Goal: Task Accomplishment & Management: Use online tool/utility

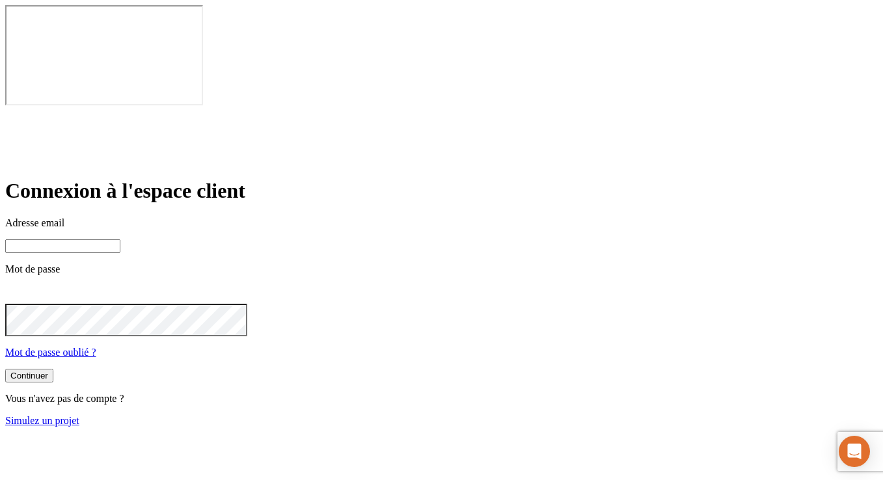
click at [120, 239] on input at bounding box center [62, 246] width 115 height 14
paste input "[EMAIL_ADDRESS][DOMAIN_NAME]"
click at [5, 370] on button "Continuer" at bounding box center [29, 377] width 48 height 14
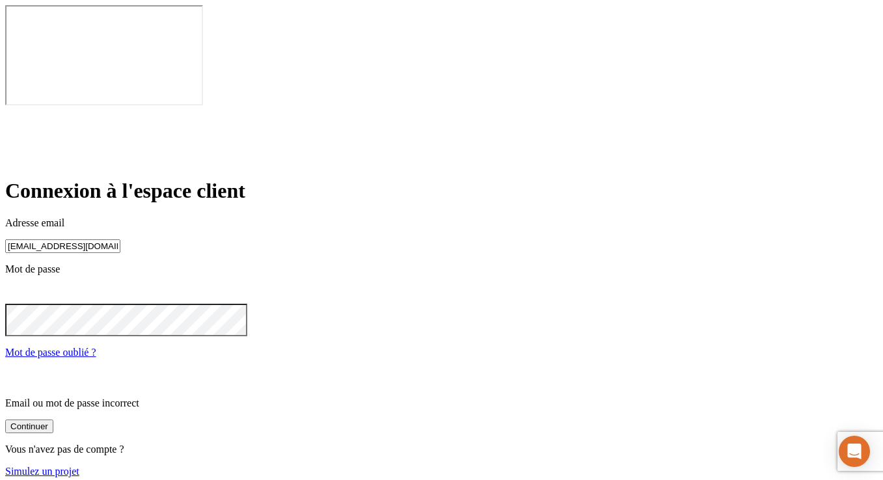
click at [21, 288] on icon at bounding box center [13, 293] width 15 height 10
click at [48, 422] on div "Continuer" at bounding box center [29, 427] width 38 height 10
click at [120, 239] on input "[EMAIL_ADDRESS][DOMAIN_NAME]" at bounding box center [62, 246] width 115 height 14
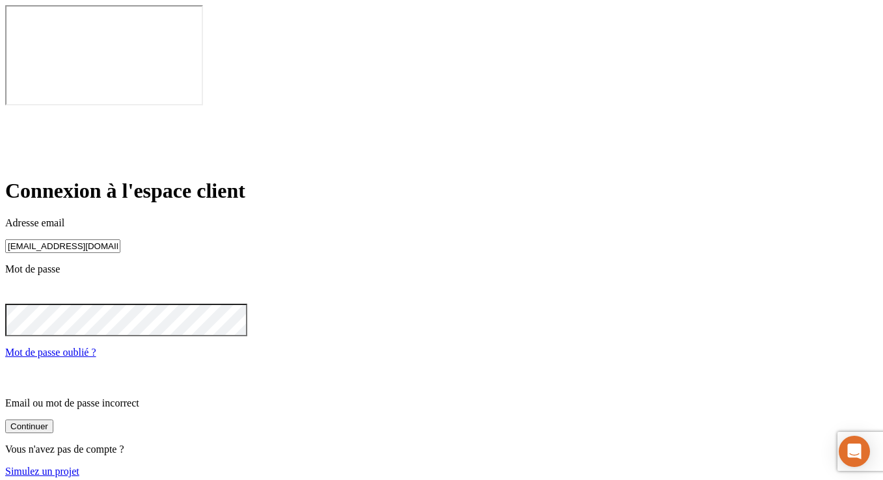
paste input "[PERSON_NAME][DOMAIN_NAME]+204"
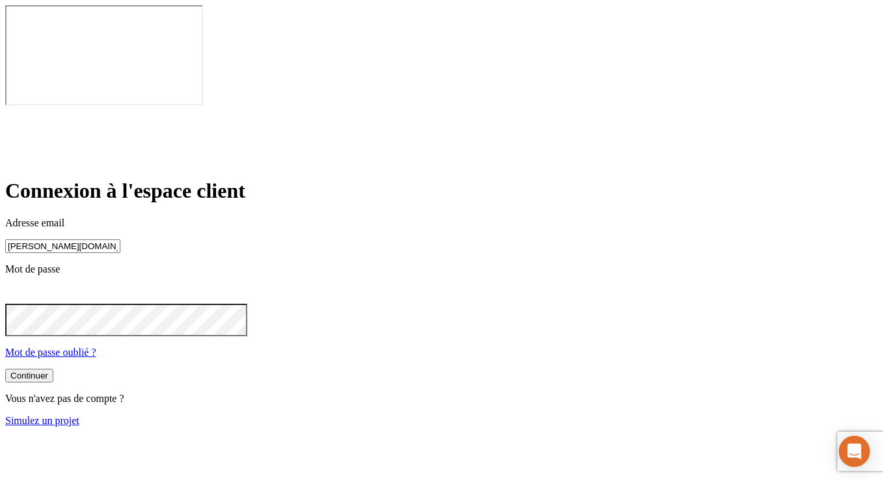
type input "[PERSON_NAME][DOMAIN_NAME][EMAIL_ADDRESS][DOMAIN_NAME]"
click at [5, 369] on button "Continuer" at bounding box center [29, 376] width 48 height 14
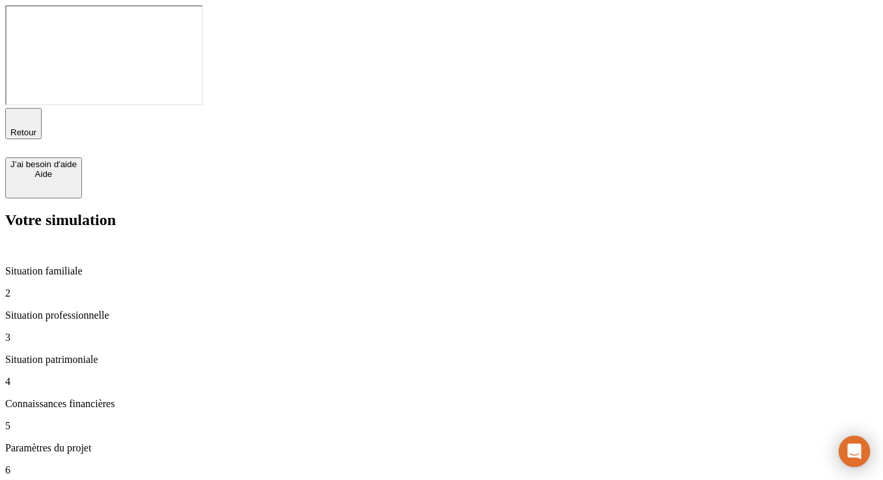
type input "100 000"
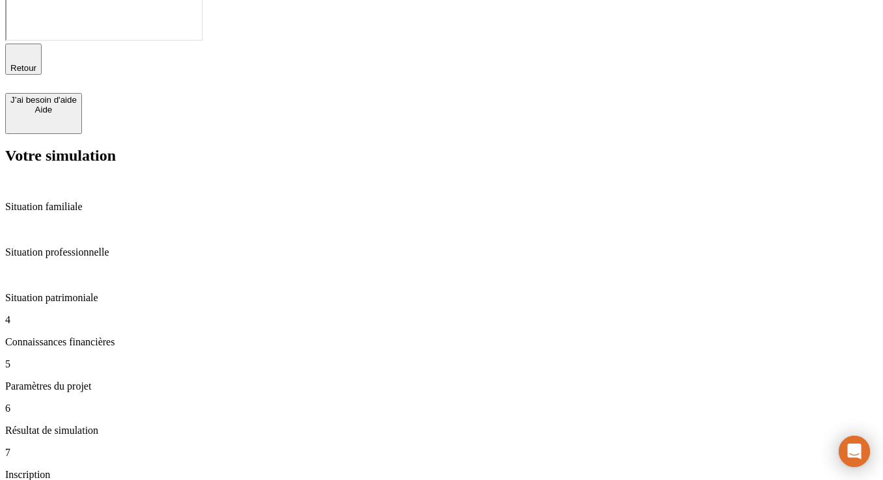
scroll to position [72, 0]
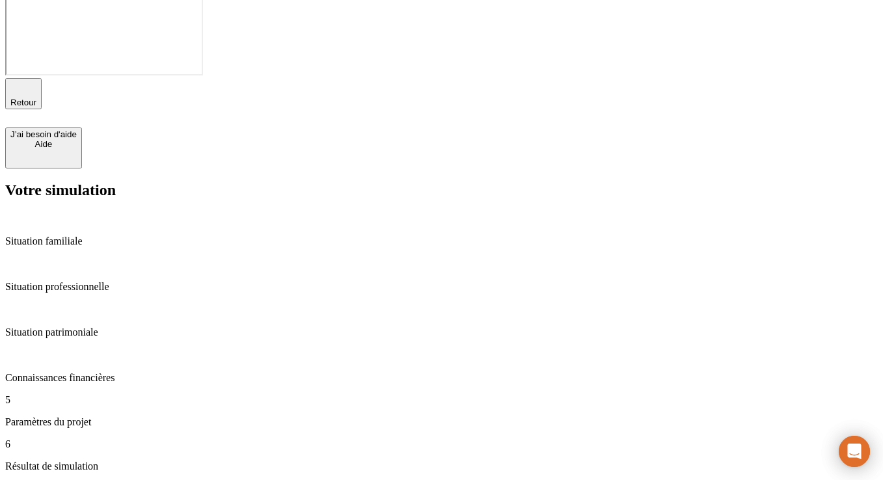
scroll to position [14, 0]
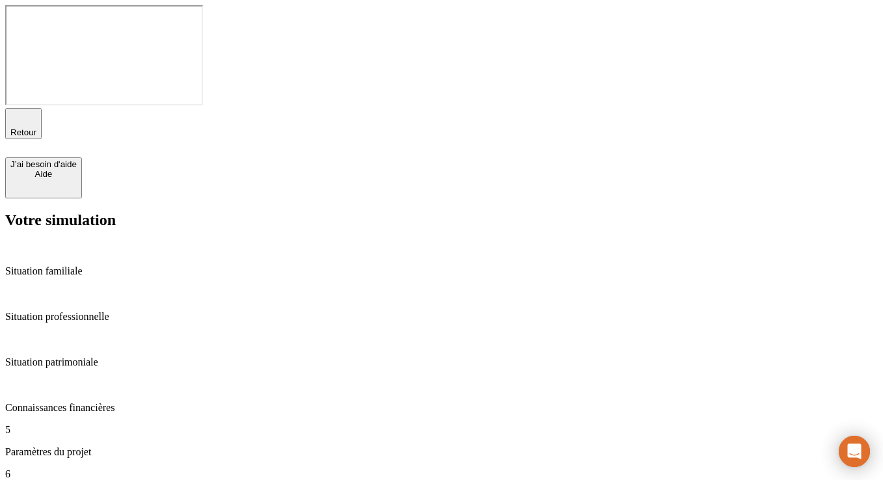
type input "25"
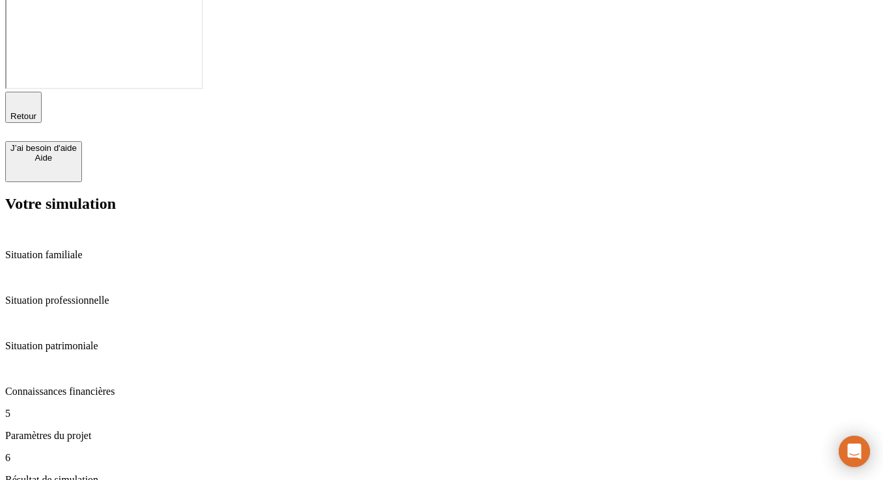
scroll to position [18, 0]
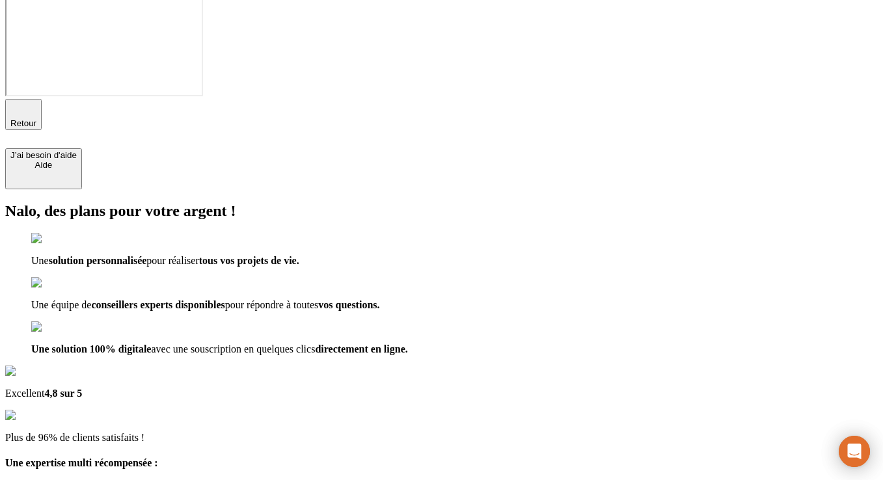
scroll to position [12, 0]
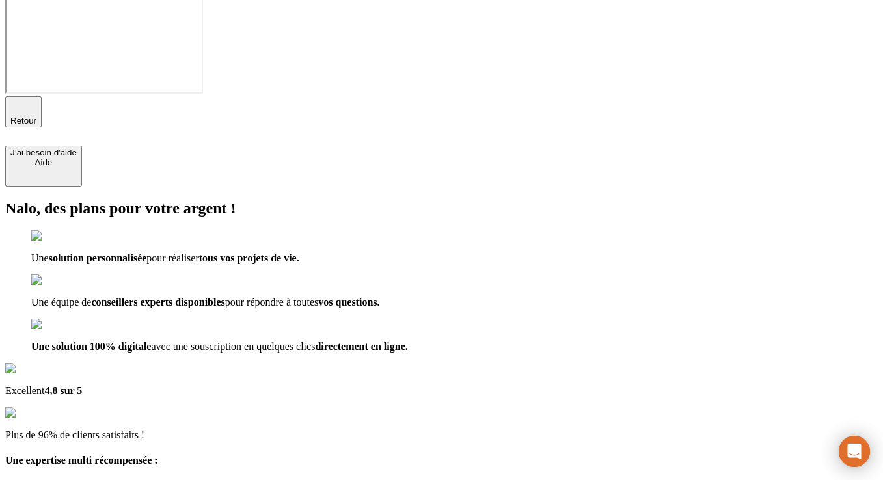
type input "test90@nalo.fr"
checkbox input "true"
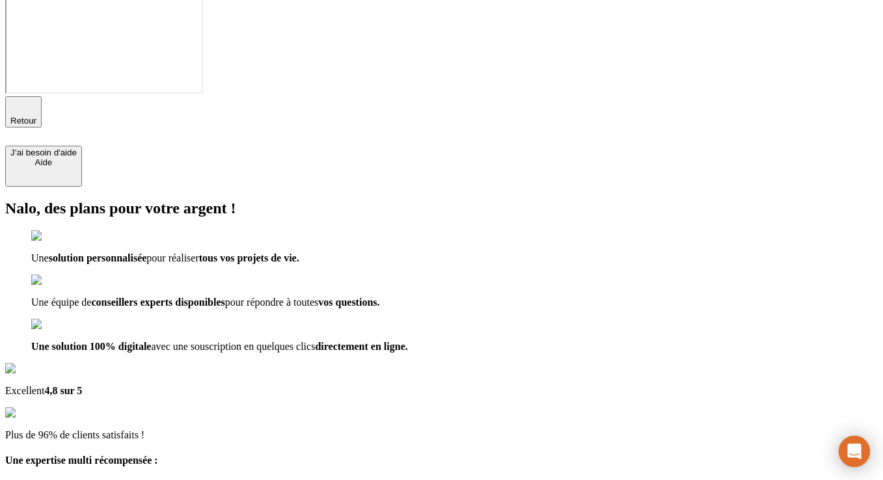
checkbox input "true"
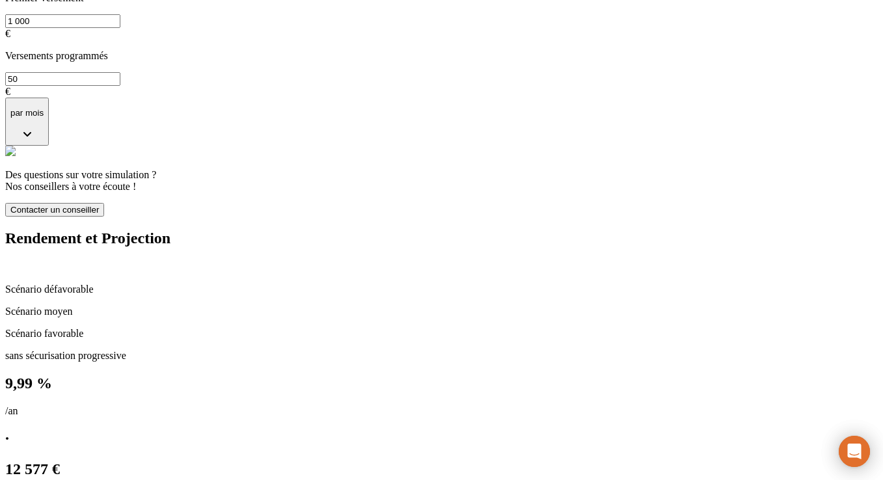
scroll to position [705, 0]
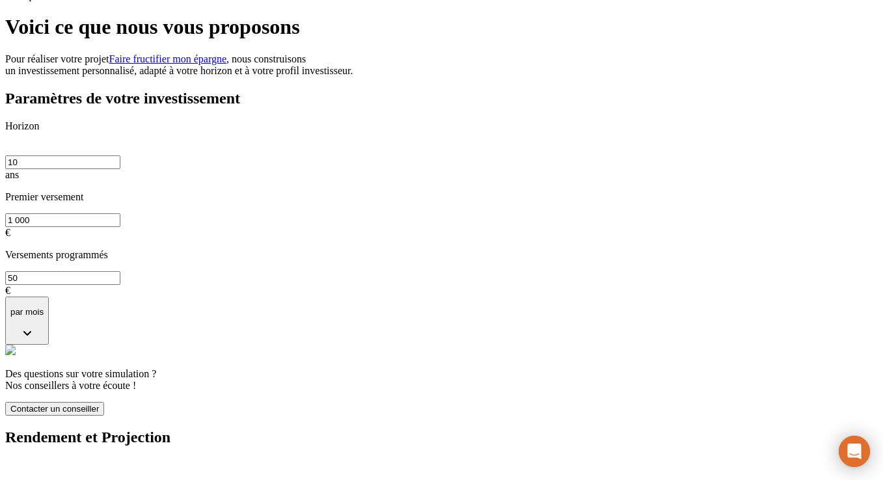
scroll to position [346, 0]
